Goal: Task Accomplishment & Management: Manage account settings

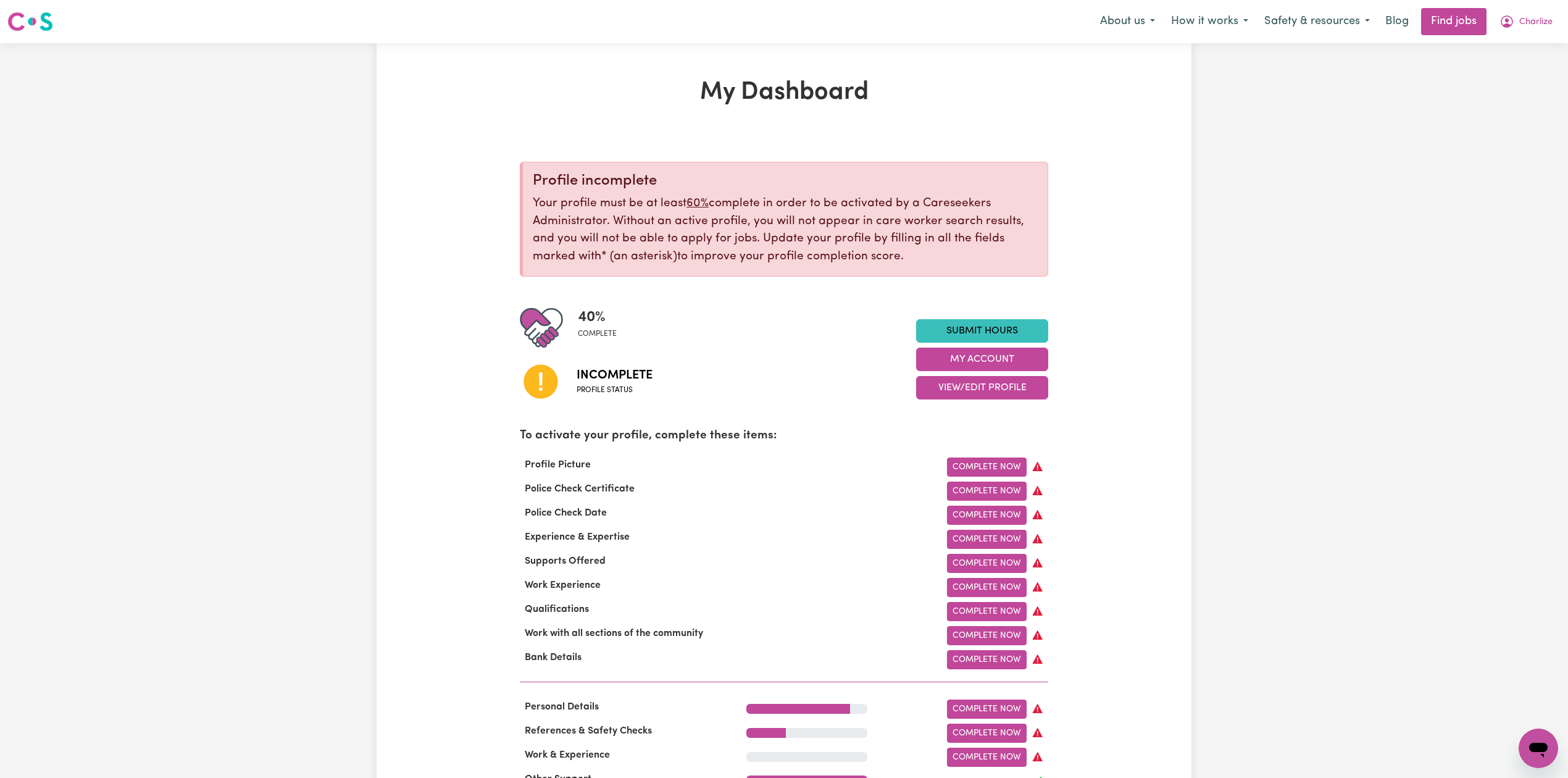
click at [953, 404] on div "40 % complete Incomplete Profile status Submit Hours My Account View/Edit Profi…" at bounding box center [784, 360] width 528 height 106
click at [961, 389] on button "View/Edit Profile" at bounding box center [982, 388] width 133 height 24
click at [956, 440] on link "Edit Profile" at bounding box center [975, 444] width 116 height 25
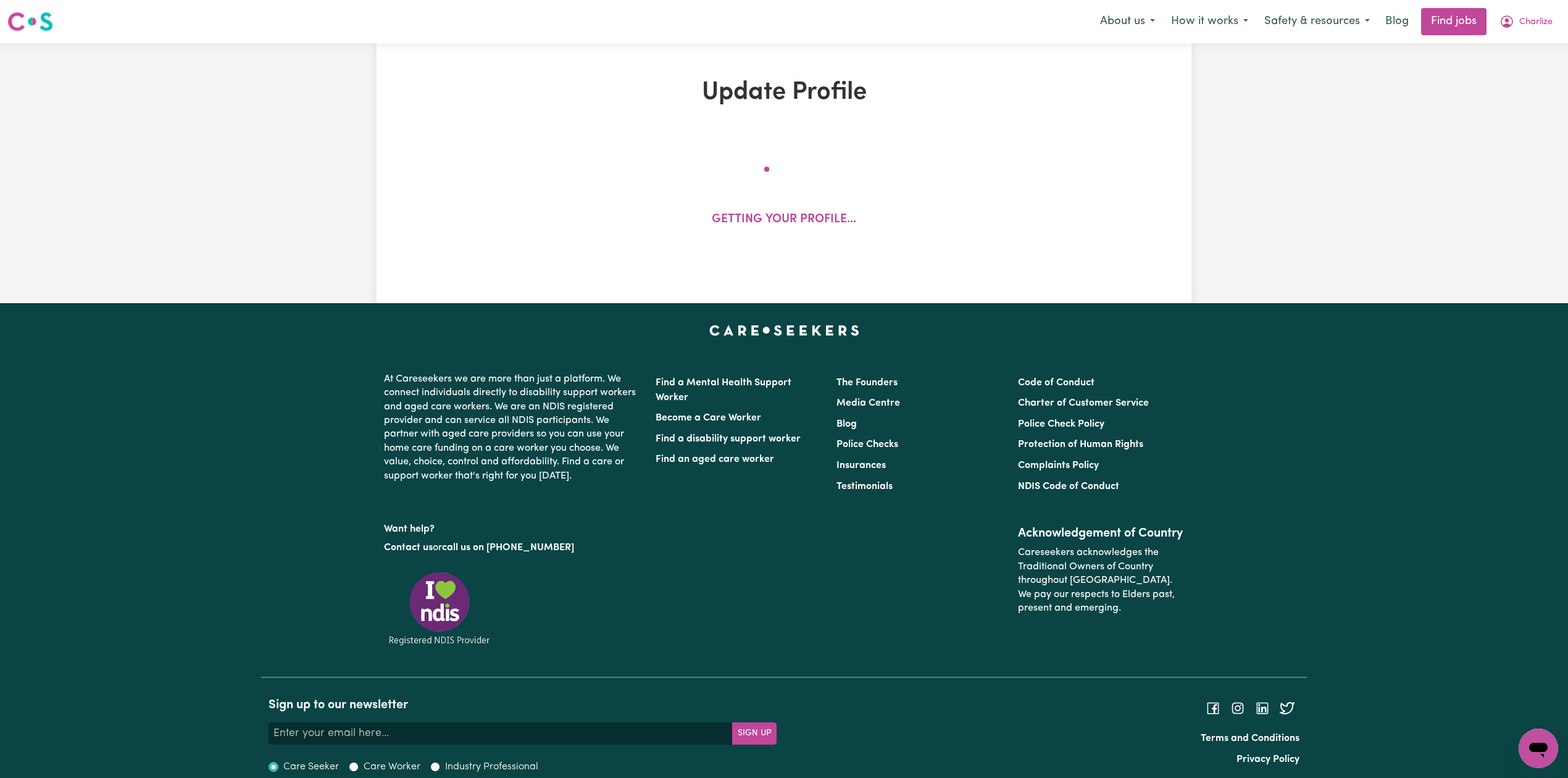
click at [956, 440] on li "Police Checks" at bounding box center [919, 445] width 166 height 21
select select "[DEMOGRAPHIC_DATA]"
select select "[DEMOGRAPHIC_DATA] Citizen"
select select "Studying a healthcare related degree or qualification"
select select "37"
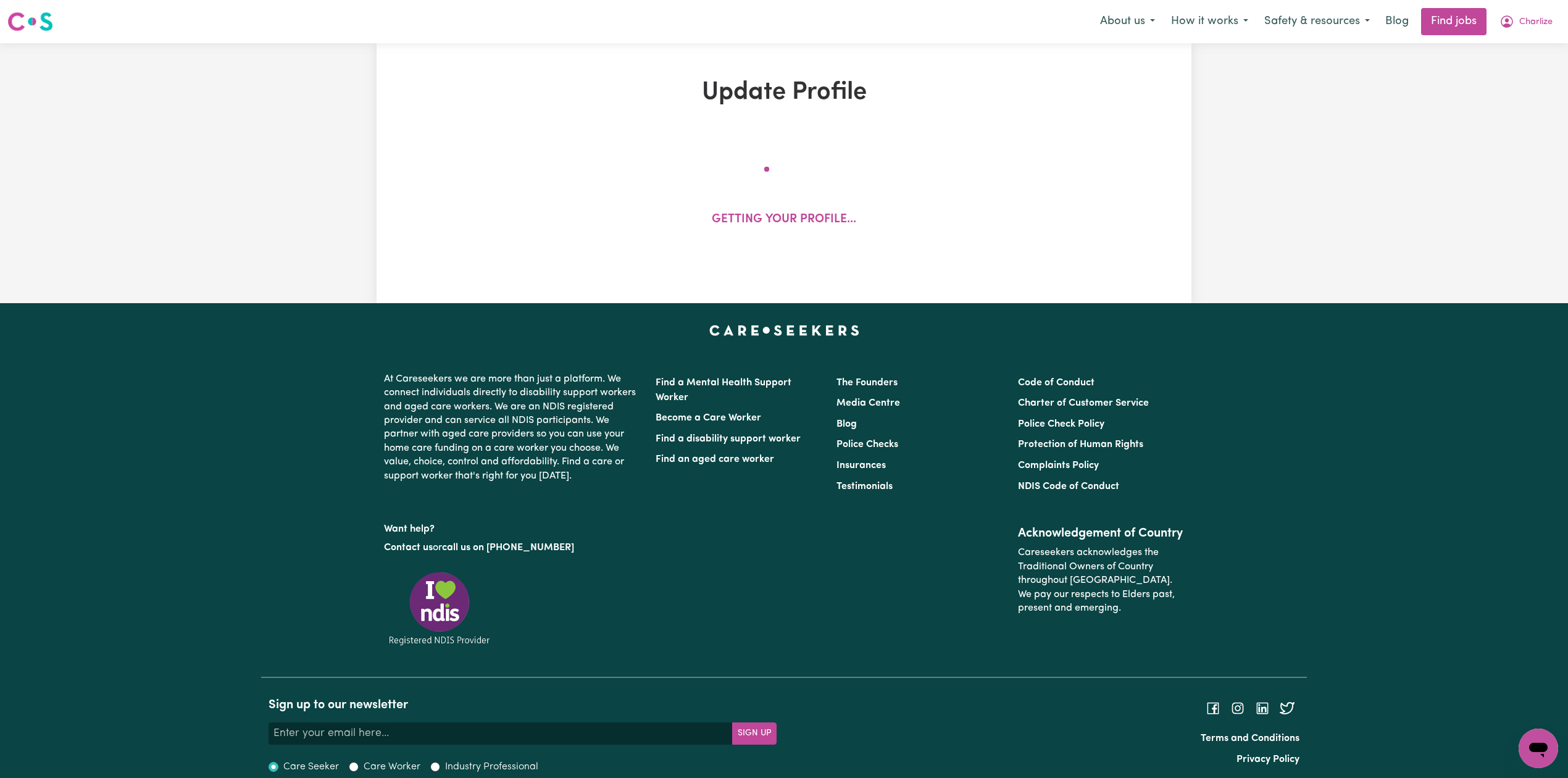
select select "37"
select select "60"
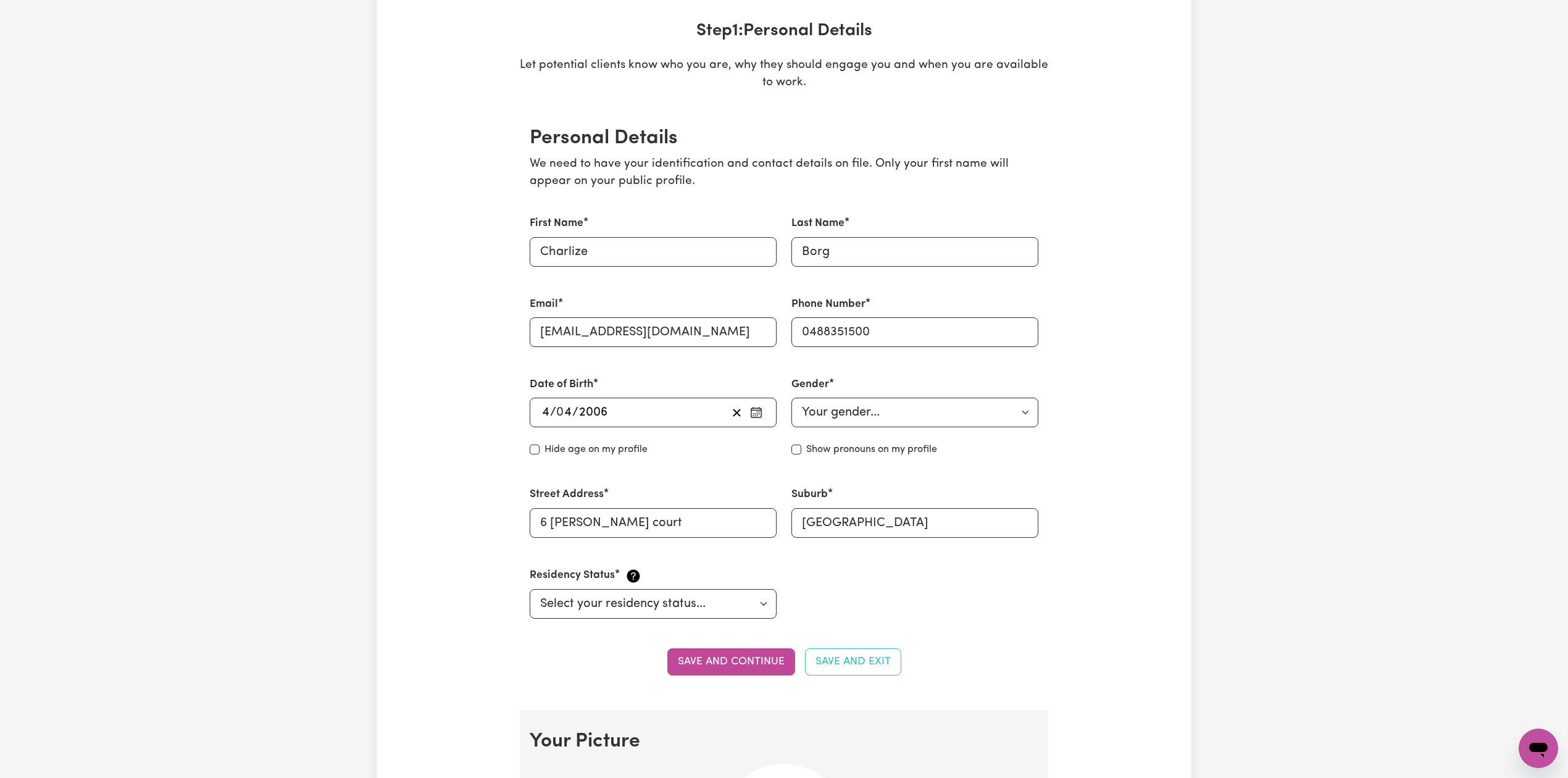
scroll to position [16, 0]
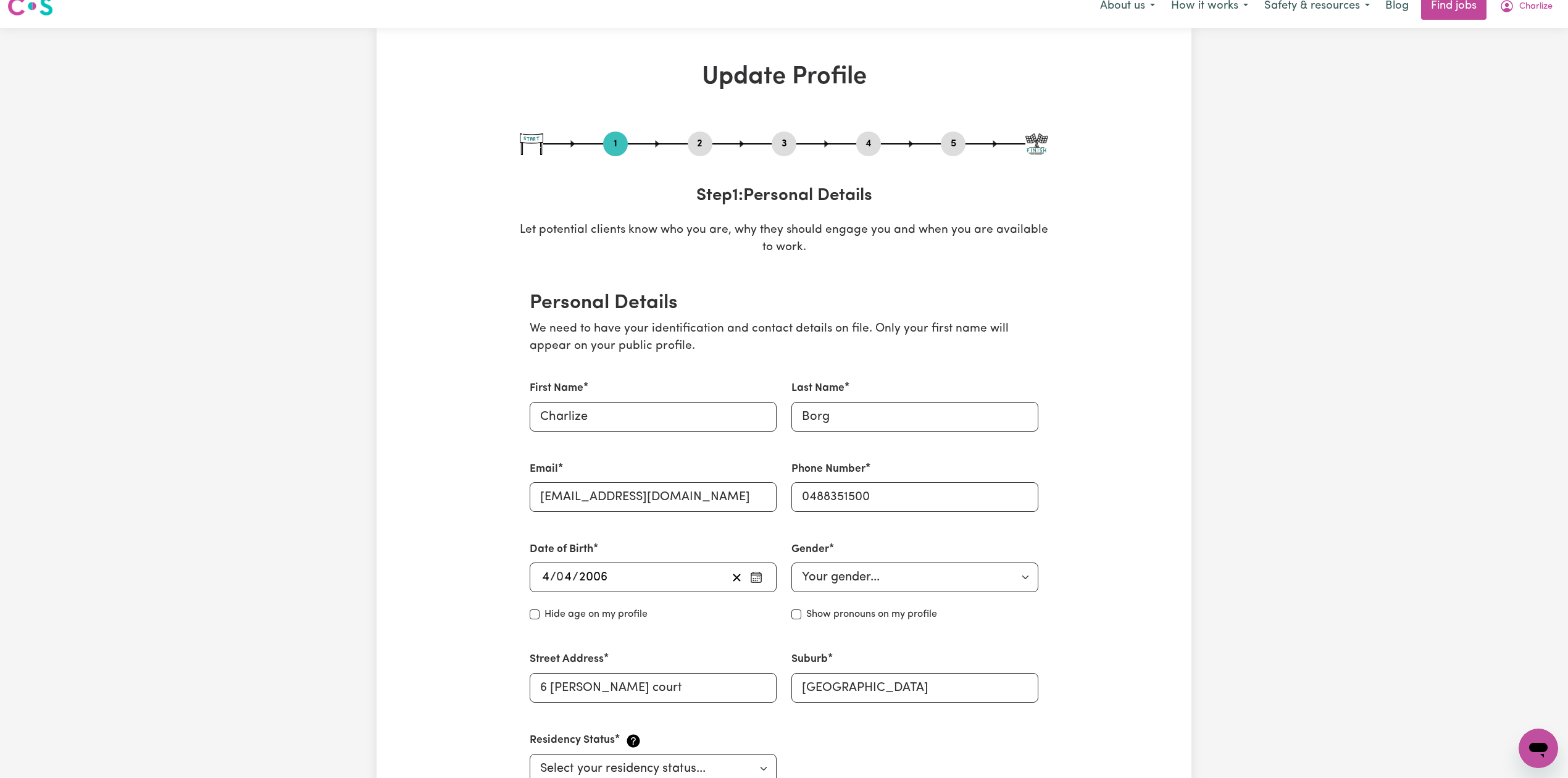
click at [708, 155] on div "1 2 3 4 5" at bounding box center [784, 143] width 528 height 25
click at [704, 151] on button "2" at bounding box center [700, 143] width 25 height 16
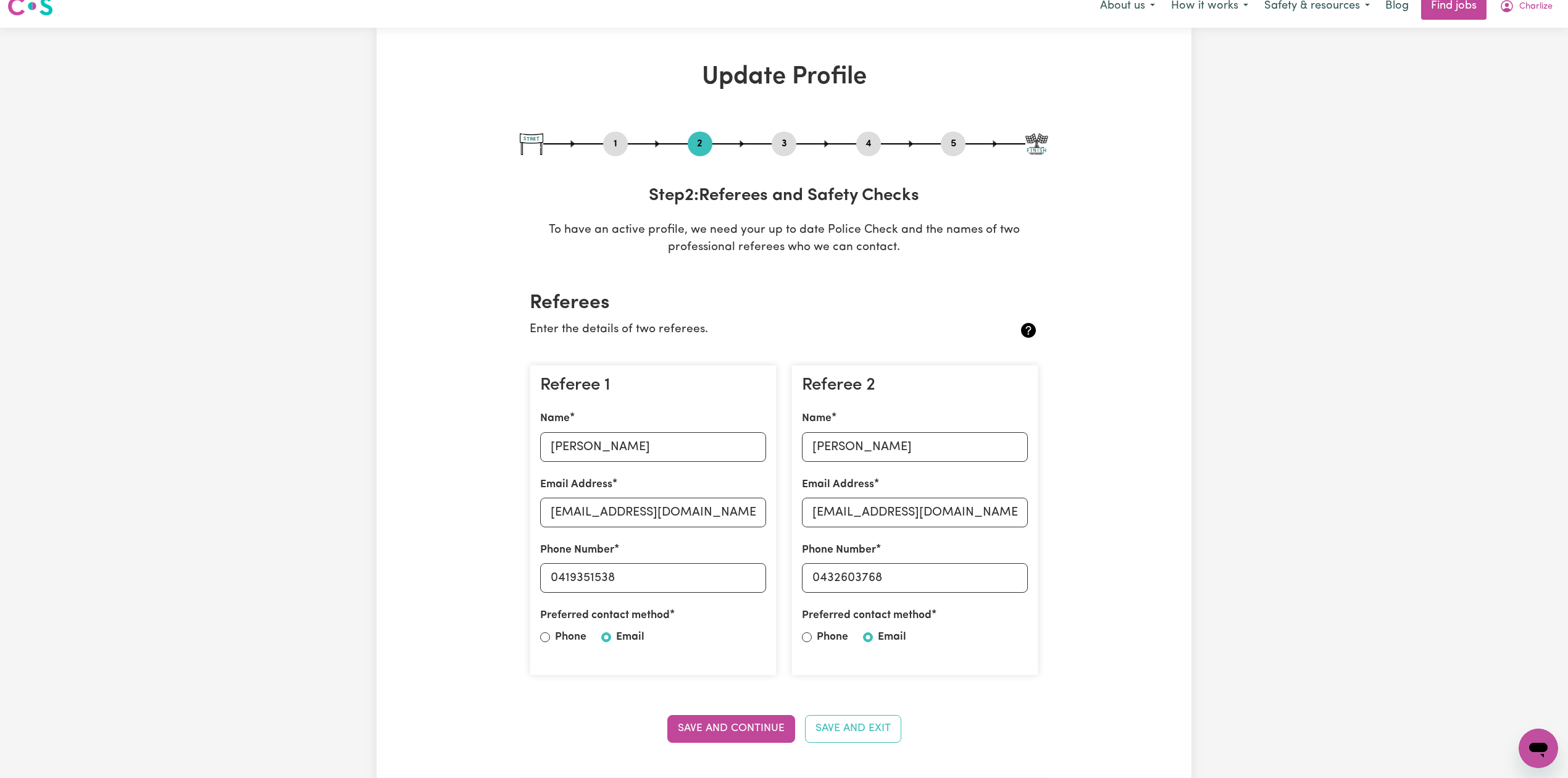
scroll to position [97, 0]
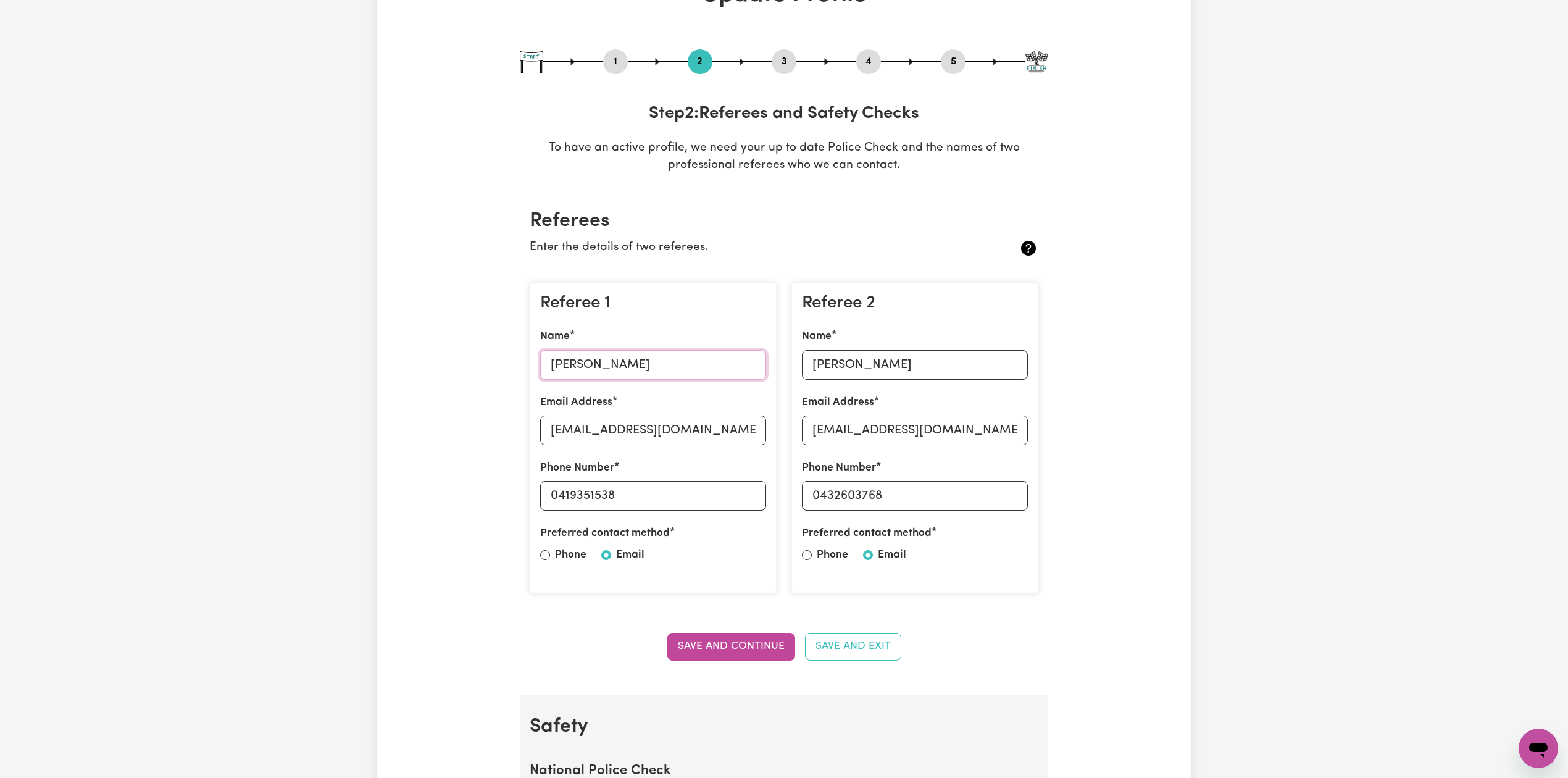
click at [569, 365] on input "[PERSON_NAME]" at bounding box center [653, 365] width 226 height 29
click at [613, 426] on input "[EMAIL_ADDRESS][DOMAIN_NAME]" at bounding box center [653, 430] width 226 height 29
click at [627, 430] on input "[EMAIL_ADDRESS][DOMAIN_NAME]" at bounding box center [653, 430] width 226 height 29
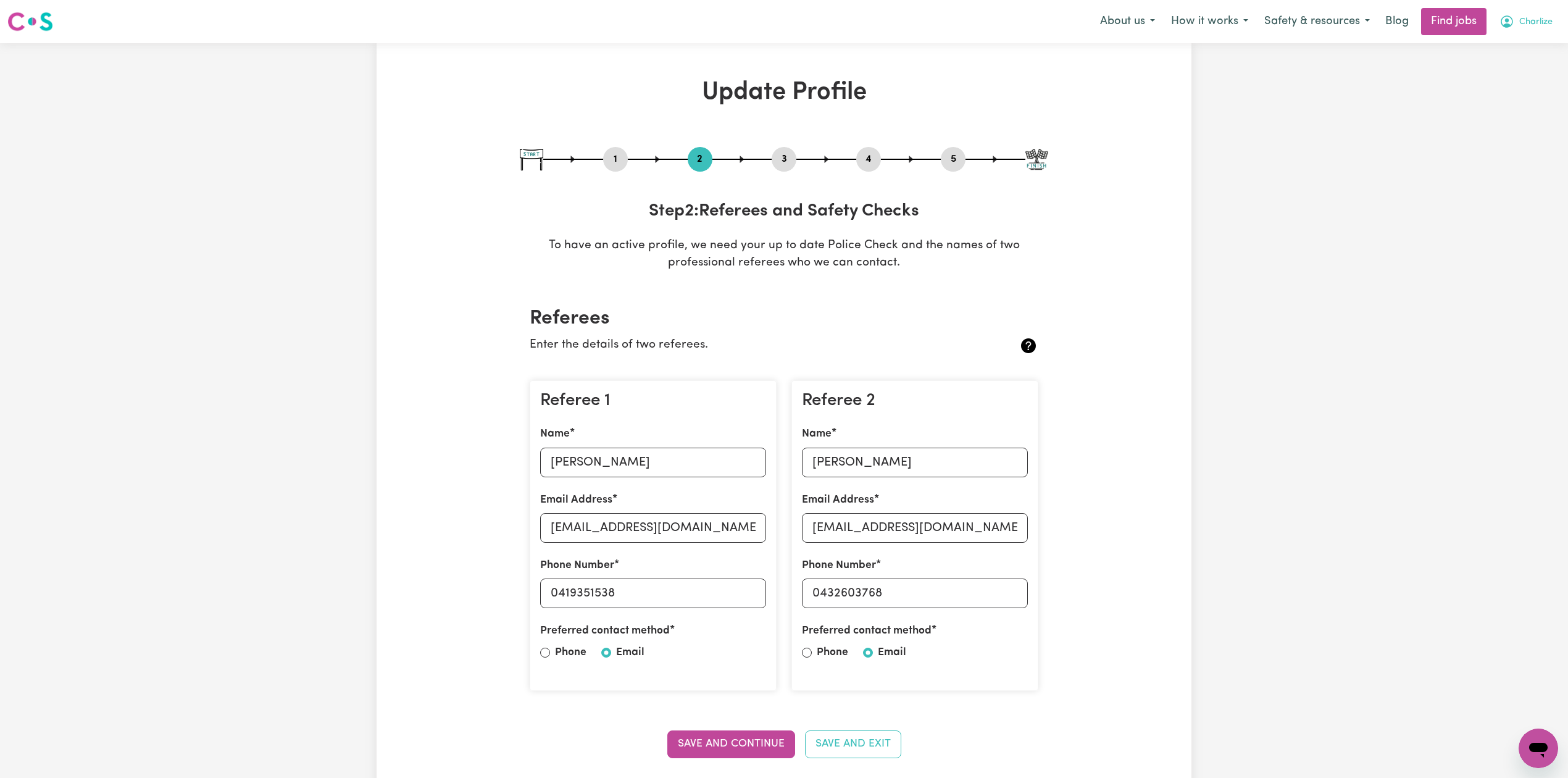
click at [1538, 28] on span "Charlize" at bounding box center [1537, 23] width 33 height 14
click at [938, 160] on div "1 2 3 4 5" at bounding box center [784, 159] width 528 height 25
click at [949, 162] on button "5" at bounding box center [952, 159] width 25 height 16
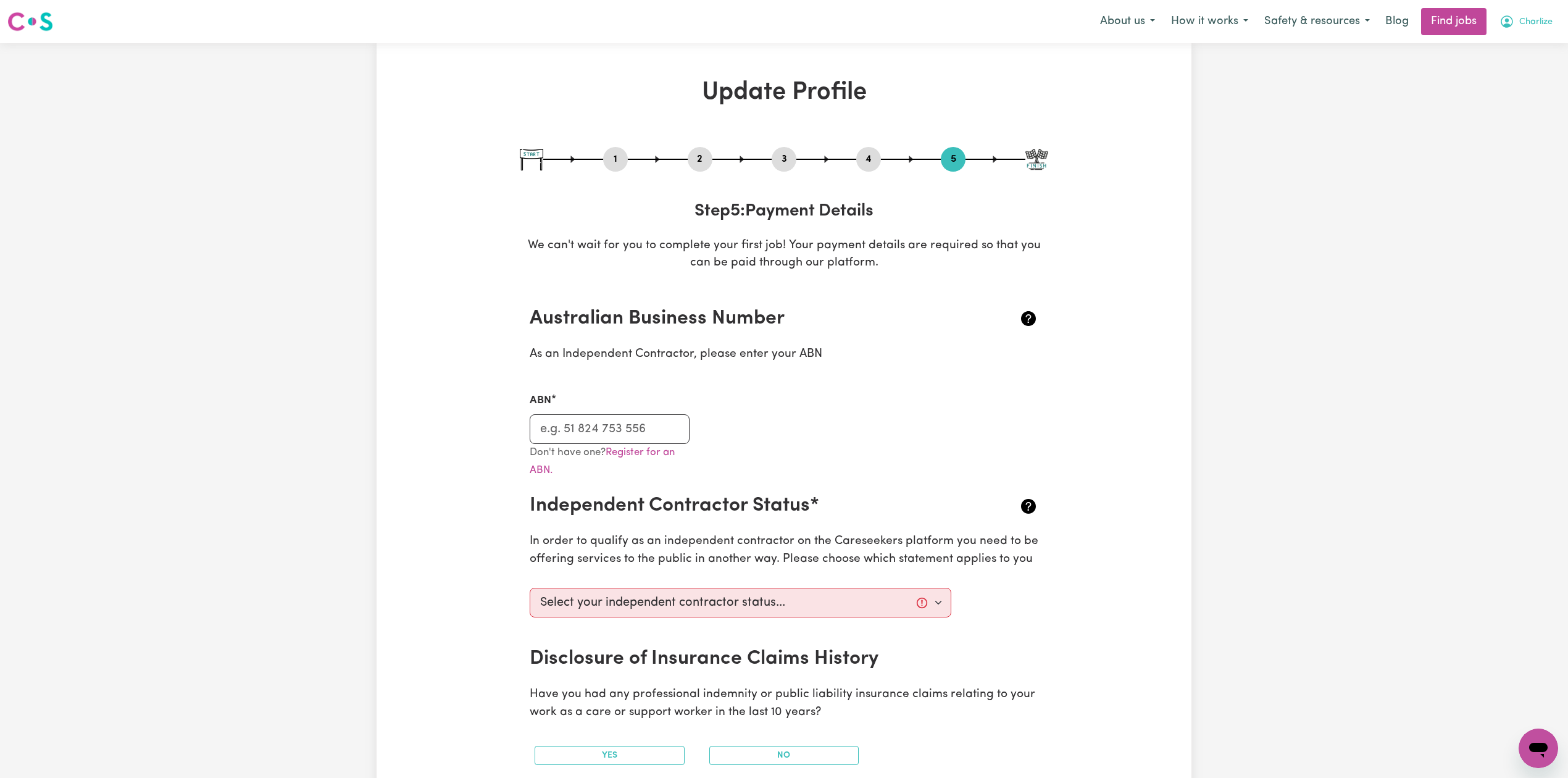
click at [1531, 20] on span "Charlize" at bounding box center [1537, 23] width 33 height 14
click at [1504, 99] on link "Logout" at bounding box center [1511, 94] width 97 height 24
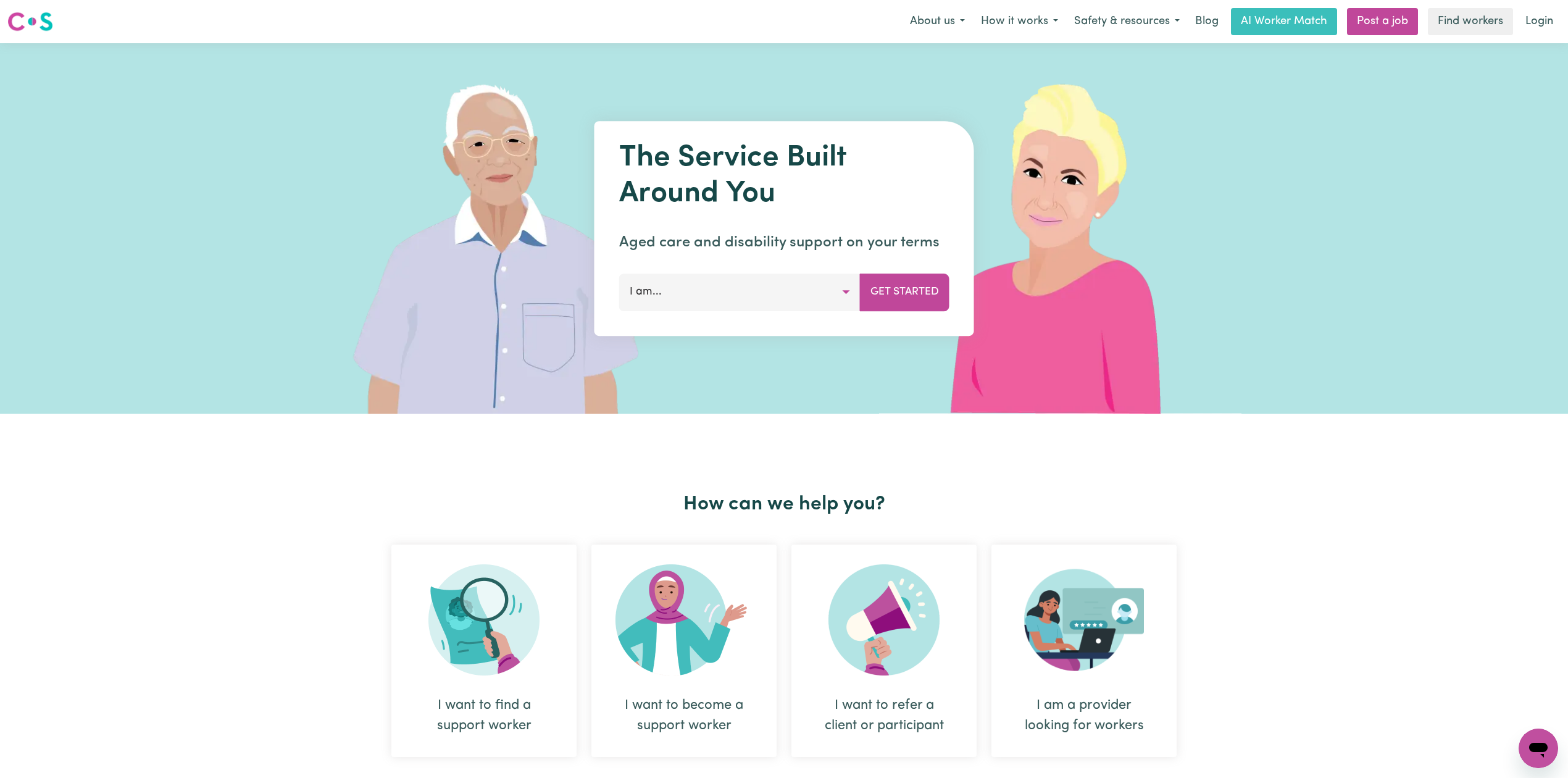
click at [1541, 23] on link "Login" at bounding box center [1539, 22] width 42 height 28
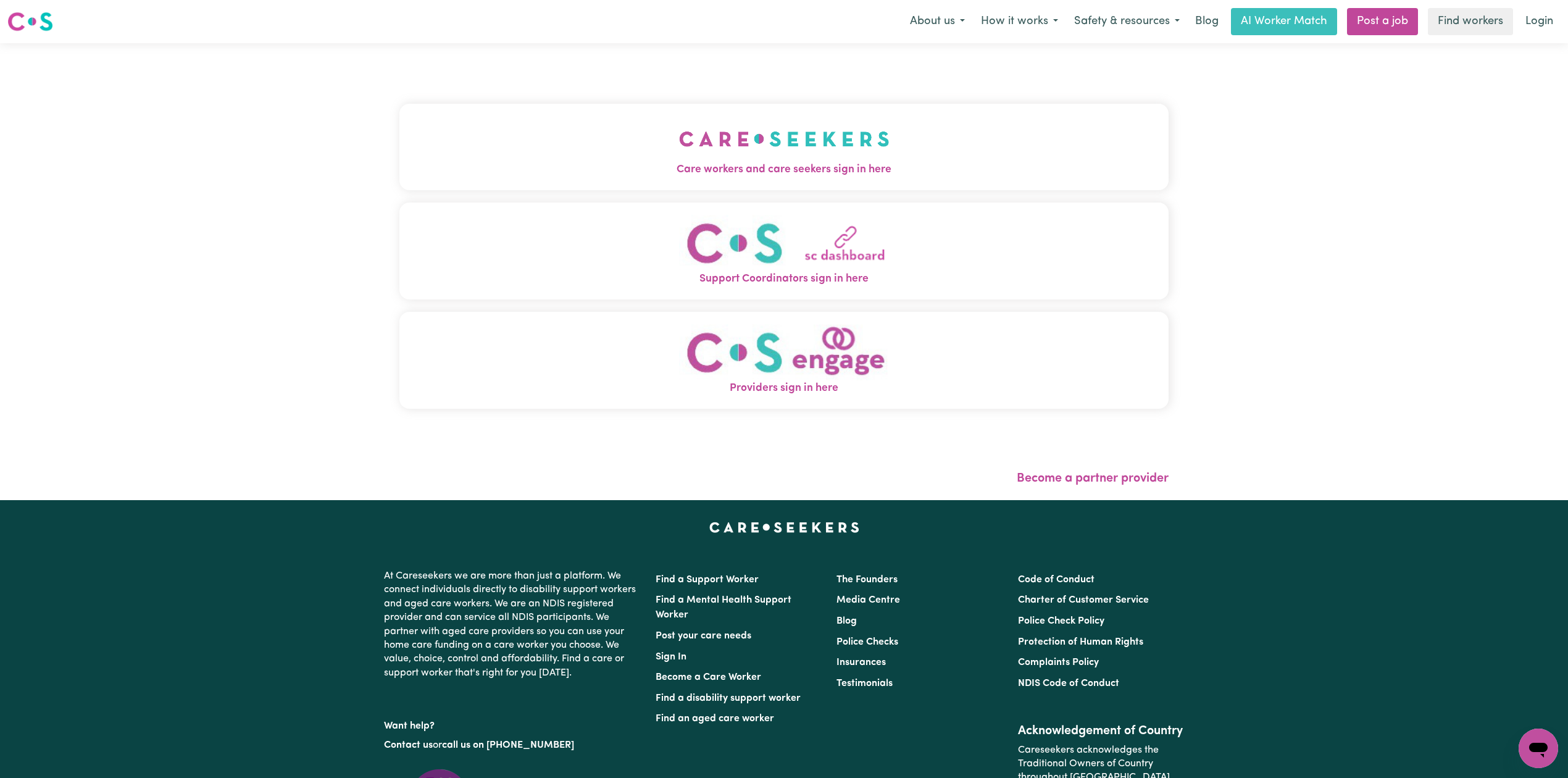
click at [625, 107] on button "Care workers and care seekers sign in here" at bounding box center [784, 147] width 770 height 86
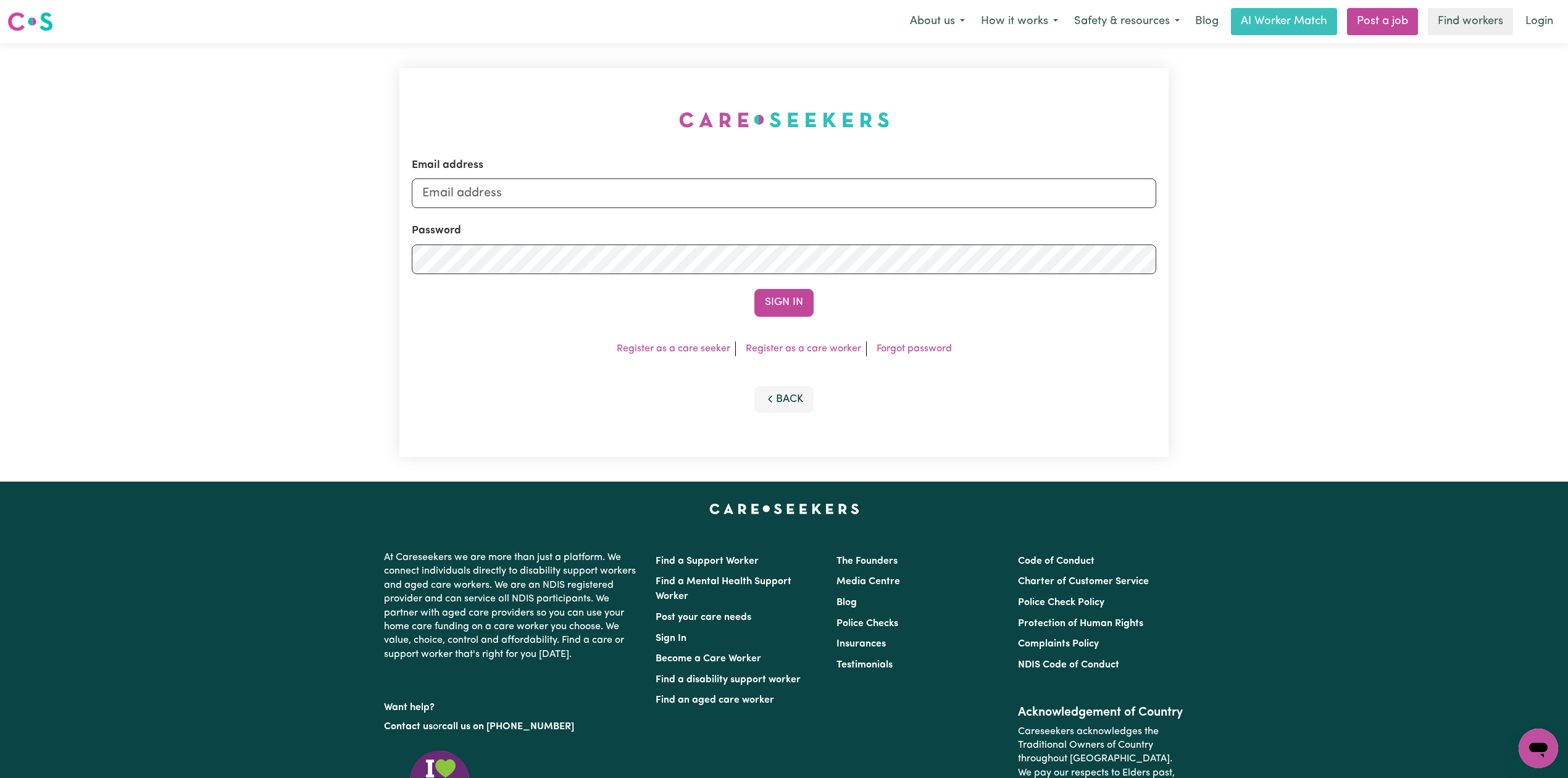
click at [555, 142] on div "Email address Password Sign In Register as a care seeker Register as a care wor…" at bounding box center [784, 262] width 784 height 438
drag, startPoint x: 478, startPoint y: 208, endPoint x: 481, endPoint y: 229, distance: 21.2
click at [478, 210] on form "Email address [PERSON_NAME][EMAIL_ADDRESS][DOMAIN_NAME] Password Sign In" at bounding box center [784, 237] width 744 height 159
click at [499, 200] on input "[PERSON_NAME][EMAIL_ADDRESS][DOMAIN_NAME]" at bounding box center [784, 194] width 744 height 29
drag, startPoint x: 497, startPoint y: 187, endPoint x: 820, endPoint y: 191, distance: 323.0
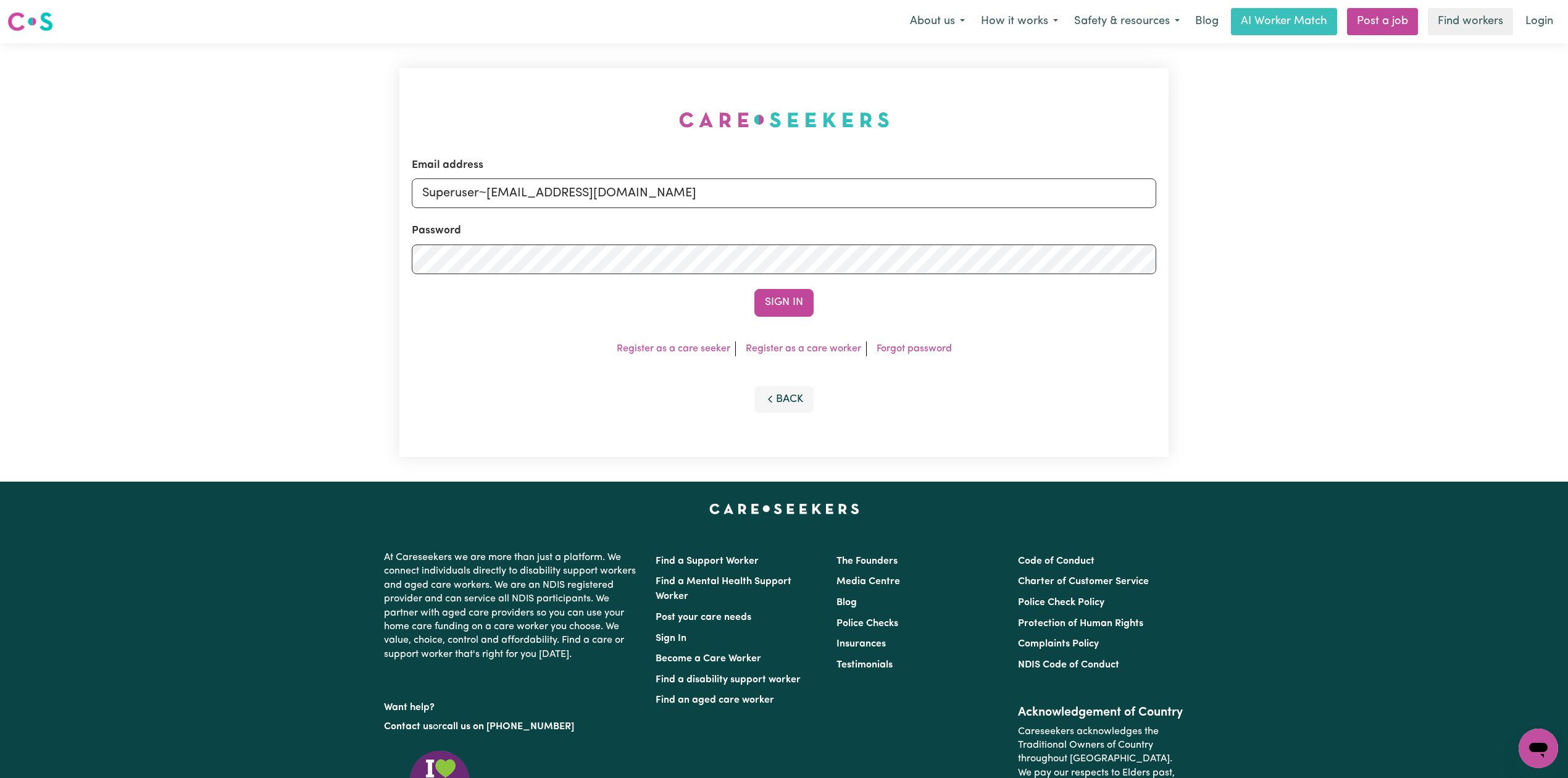
click at [821, 187] on input "Superuser~[EMAIL_ADDRESS][DOMAIN_NAME]" at bounding box center [784, 194] width 744 height 29
type input "Superuser~[EMAIL_ADDRESS][DOMAIN_NAME]"
click at [779, 297] on button "Sign In" at bounding box center [784, 303] width 59 height 28
